Goal: Complete application form: Complete application form

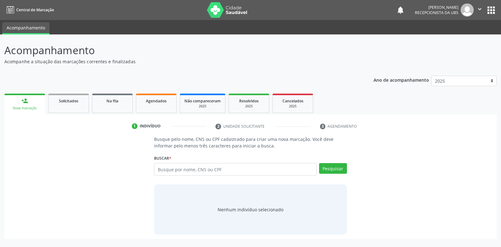
click at [289, 169] on input "text" at bounding box center [235, 169] width 162 height 13
type input "700000950517601"
click at [327, 168] on button "Pesquisar" at bounding box center [333, 168] width 28 height 11
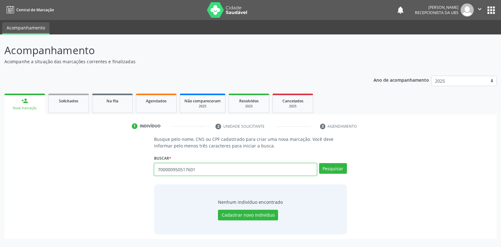
drag, startPoint x: 197, startPoint y: 172, endPoint x: 151, endPoint y: 176, distance: 45.5
click at [151, 176] on div "Busque pelo nome, CNS ou CPF cadastrado para criar uma nova marcação. Você deve…" at bounding box center [250, 185] width 201 height 99
type input "04843384470"
click at [319, 169] on div "Pesquisar" at bounding box center [332, 171] width 30 height 17
click at [319, 169] on button "Pesquisar" at bounding box center [333, 168] width 28 height 11
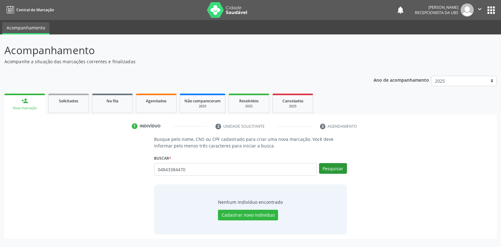
type input "04843384470"
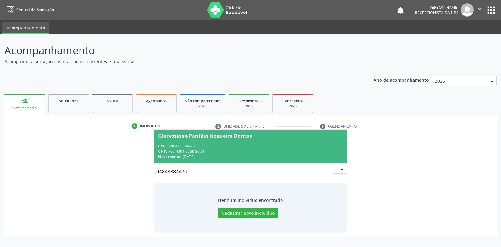
drag, startPoint x: 265, startPoint y: 177, endPoint x: 120, endPoint y: 177, distance: 144.9
click at [120, 177] on div "Busque pelo nome, CNS ou CPF cadastrado para criar uma nova marcação. Você deve…" at bounding box center [250, 184] width 483 height 96
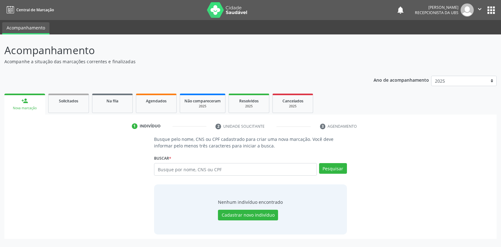
click at [478, 6] on icon "" at bounding box center [479, 9] width 7 height 7
click at [464, 26] on link "Configurações" at bounding box center [463, 24] width 43 height 9
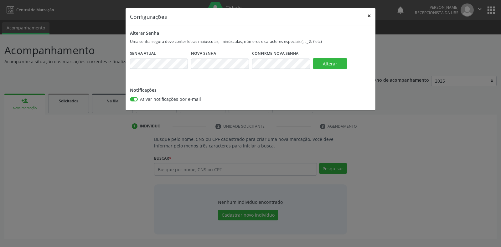
click at [366, 13] on button "×" at bounding box center [369, 15] width 13 height 15
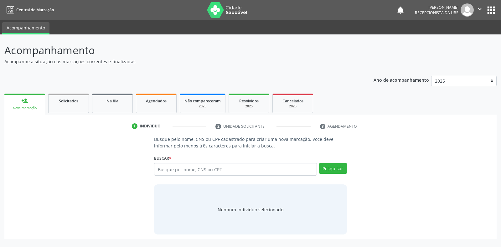
click at [215, 167] on input "text" at bounding box center [235, 169] width 162 height 13
click at [202, 170] on input "text" at bounding box center [235, 169] width 162 height 13
type input "01170607464"
click at [334, 167] on button "Pesquisar" at bounding box center [333, 168] width 28 height 11
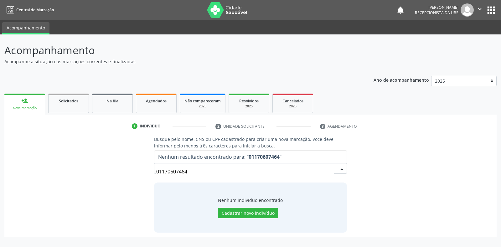
drag, startPoint x: 212, startPoint y: 172, endPoint x: 146, endPoint y: 178, distance: 65.4
click at [146, 178] on div "Busque pelo nome, CNS ou CPF cadastrado para criar uma nova marcação. Você deve…" at bounding box center [250, 184] width 483 height 96
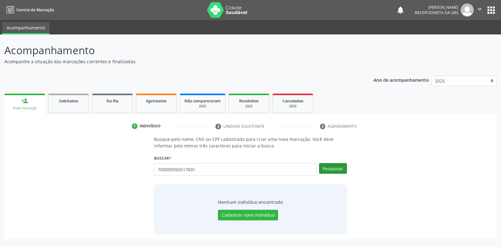
type input "700000950517601"
click at [323, 168] on button "Pesquisar" at bounding box center [333, 168] width 28 height 11
click at [335, 170] on button "Pesquisar" at bounding box center [333, 168] width 28 height 11
drag, startPoint x: 274, startPoint y: 170, endPoint x: 112, endPoint y: 167, distance: 162.1
click at [115, 170] on div "Busque pelo nome, CNS ou CPF cadastrado para criar uma nova marcação. Você deve…" at bounding box center [250, 185] width 483 height 99
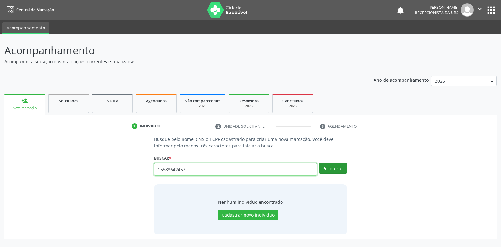
type input "15588642457"
click at [333, 168] on button "Pesquisar" at bounding box center [333, 168] width 28 height 11
click at [332, 171] on button "Pesquisar" at bounding box center [333, 168] width 28 height 11
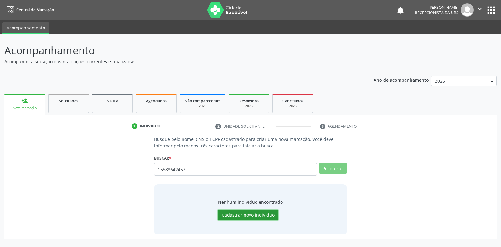
click at [263, 220] on button "Cadastrar novo indivíduo" at bounding box center [248, 215] width 60 height 11
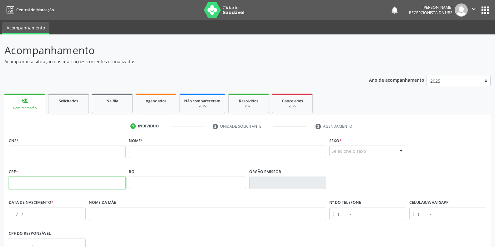
click at [91, 185] on input "text" at bounding box center [67, 183] width 117 height 13
type input "155.884.424-57"
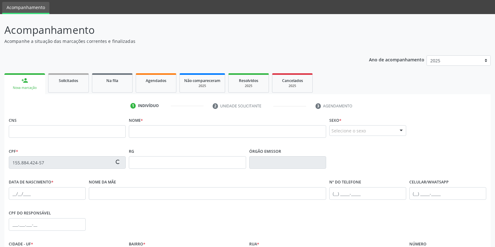
scroll to position [31, 0]
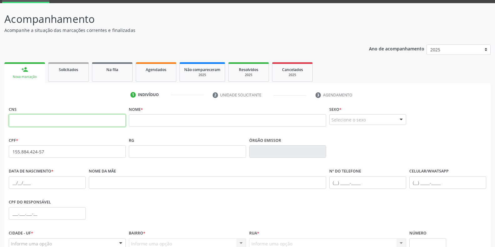
click at [116, 123] on input "text" at bounding box center [67, 120] width 117 height 13
type input "898 0058 6539 0599"
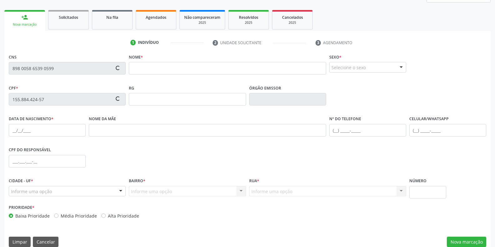
scroll to position [92, 0]
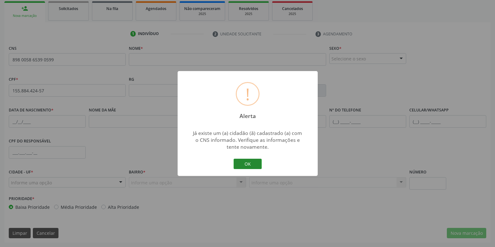
click at [242, 161] on button "OK" at bounding box center [248, 164] width 28 height 11
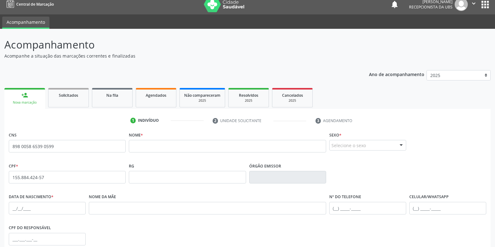
scroll to position [0, 0]
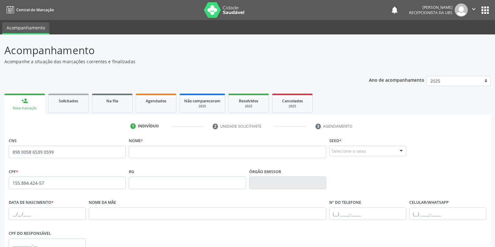
click at [471, 6] on icon "" at bounding box center [474, 9] width 7 height 7
click at [457, 35] on link "Sair" at bounding box center [458, 38] width 43 height 9
